Goal: Find specific page/section: Find specific page/section

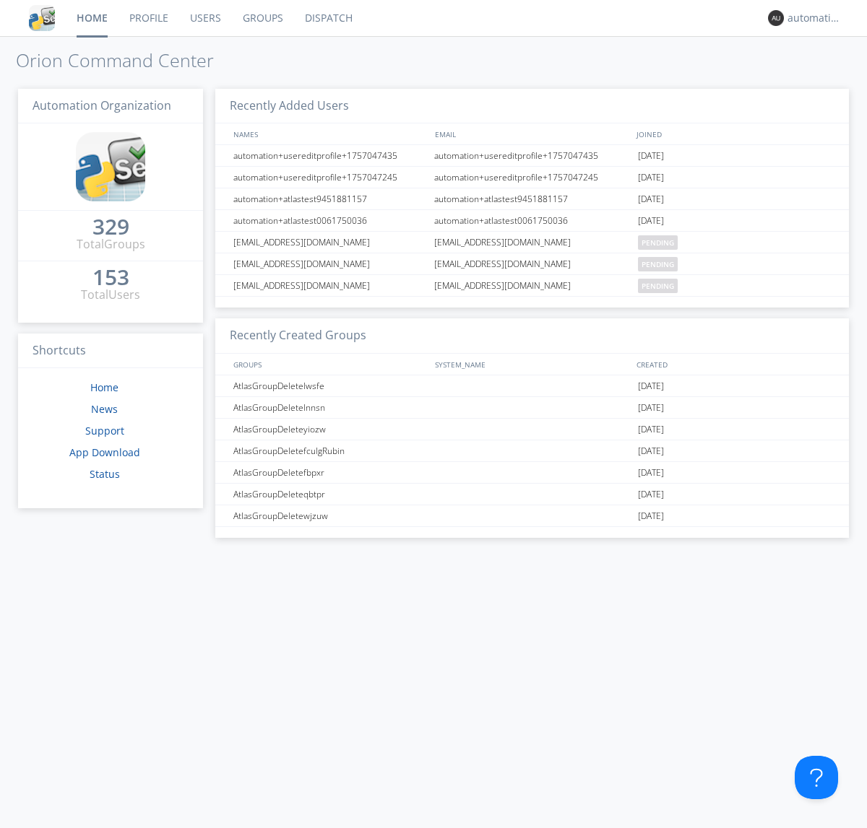
click at [327, 18] on link "Dispatch" at bounding box center [328, 18] width 69 height 36
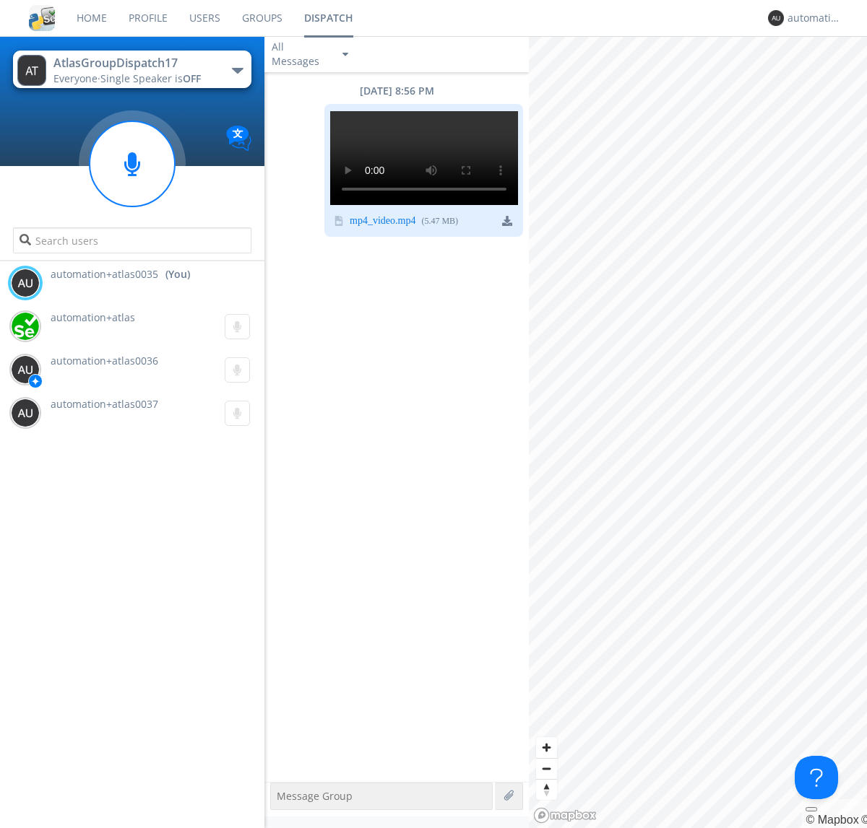
click at [237, 70] on div "button" at bounding box center [238, 71] width 12 height 6
click at [0, 0] on span "AtlasGroupDispatch16" at bounding box center [0, 0] width 0 height 0
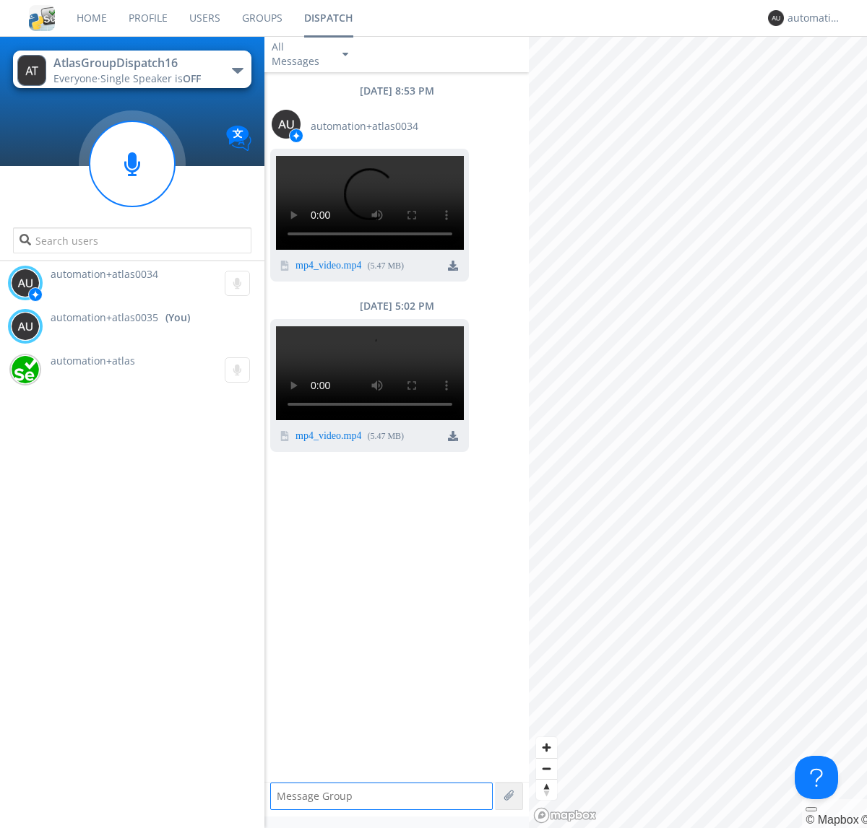
scroll to position [155, 0]
click at [810, 18] on div "automation+atlas0035" at bounding box center [814, 18] width 54 height 14
